Goal: Find specific page/section: Find specific page/section

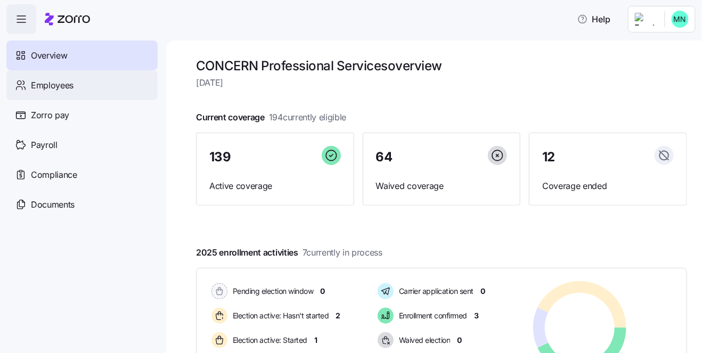
click at [61, 92] on div "Employees" at bounding box center [81, 85] width 151 height 30
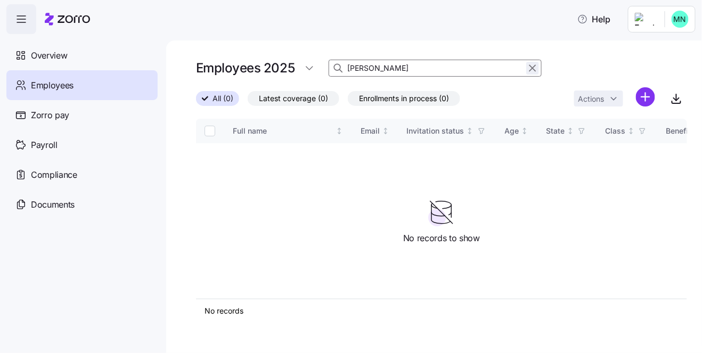
click at [538, 70] on button "button" at bounding box center [532, 68] width 13 height 13
click at [530, 72] on icon "button" at bounding box center [532, 68] width 12 height 13
click at [448, 66] on div "Employees 2025 [PERSON_NAME]" at bounding box center [441, 67] width 491 height 21
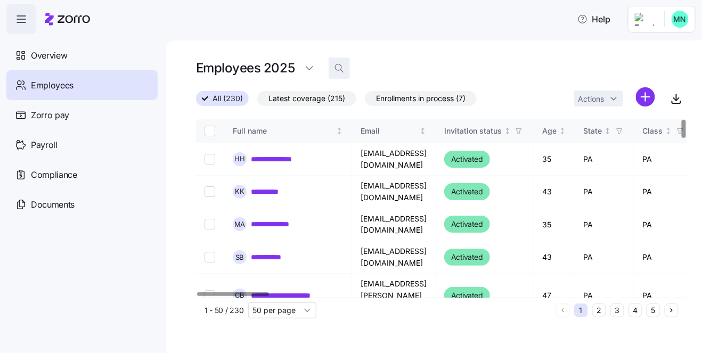
click at [339, 68] on icon "button" at bounding box center [339, 68] width 11 height 11
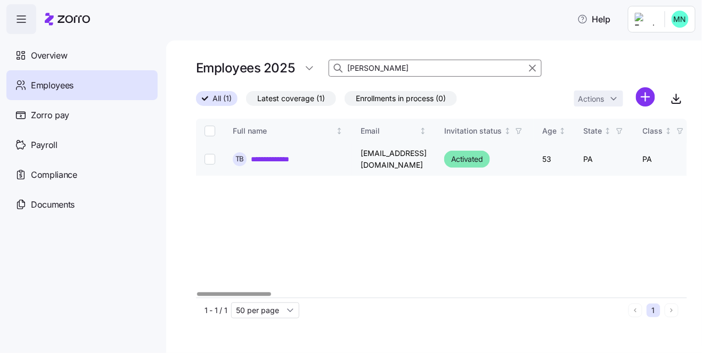
type input "[PERSON_NAME]"
click at [296, 161] on link "**********" at bounding box center [275, 159] width 49 height 11
